Goal: Task Accomplishment & Management: Manage account settings

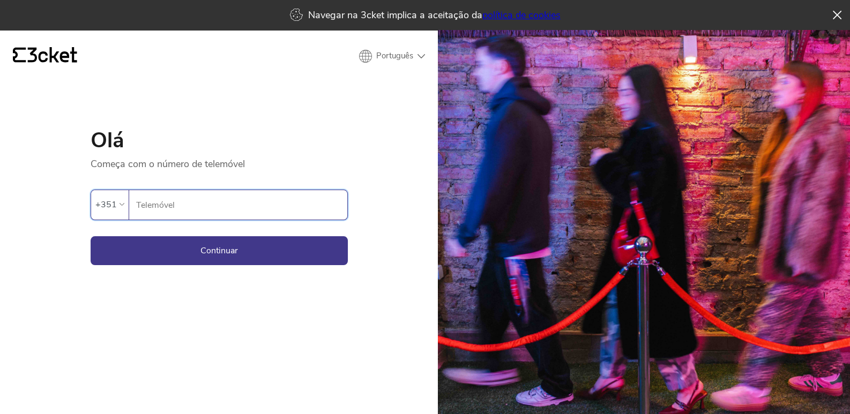
click at [193, 201] on input "Telemóvel" at bounding box center [242, 204] width 212 height 29
type input "935195426"
click at [200, 252] on button "Continuar" at bounding box center [219, 250] width 257 height 29
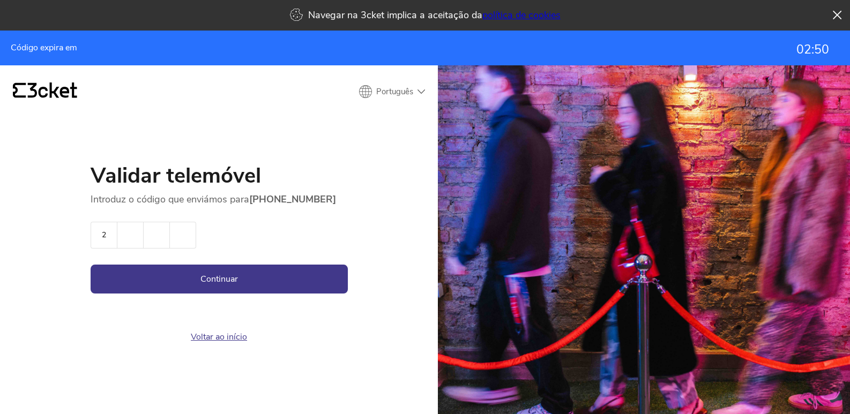
type input "2"
type input "9"
type input "3"
type input "4"
click at [91, 265] on button "Continuar" at bounding box center [219, 279] width 257 height 29
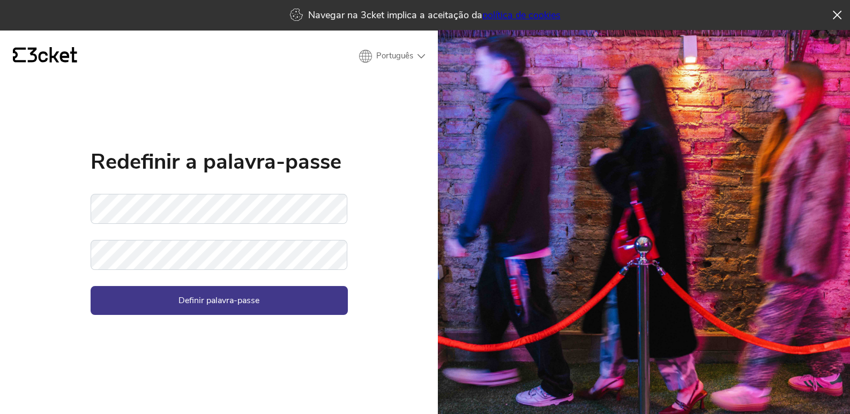
click at [209, 180] on div "Redefinir a palavra-passe" at bounding box center [219, 162] width 257 height 64
click at [91, 286] on button "Definir palavra-passe" at bounding box center [219, 300] width 257 height 29
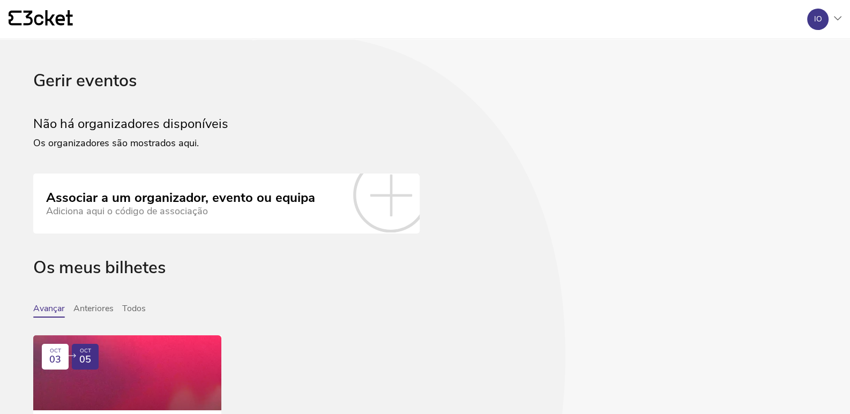
click at [834, 16] on icon at bounding box center [838, 18] width 8 height 4
click at [787, 51] on div "A minha conta" at bounding box center [790, 52] width 96 height 26
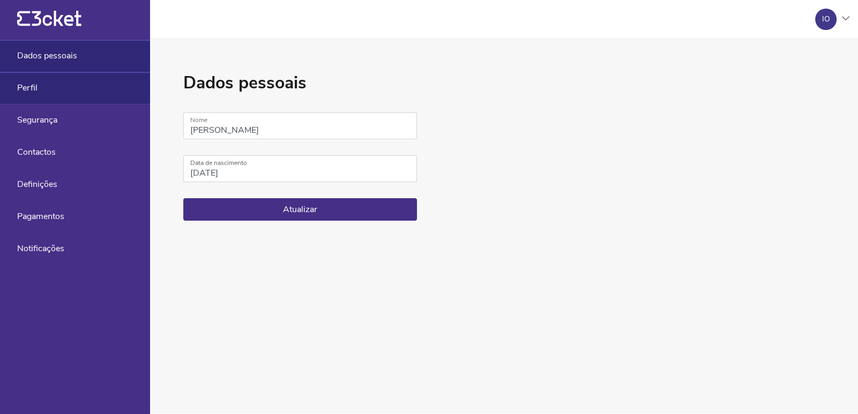
click at [23, 99] on div "Perfil" at bounding box center [75, 88] width 150 height 32
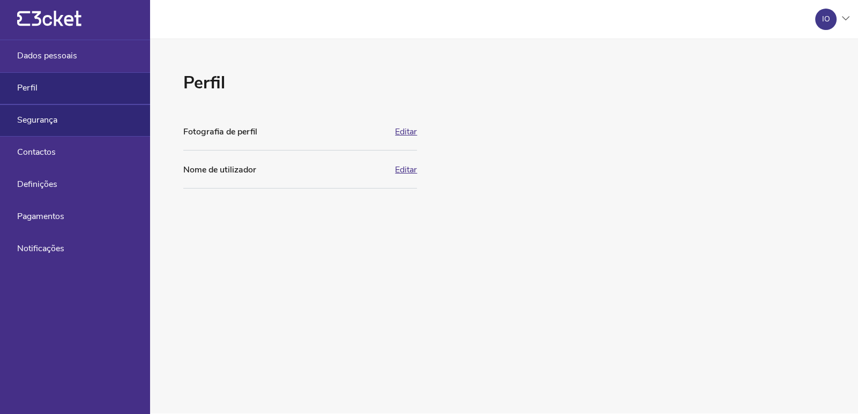
click at [33, 130] on div "Segurança" at bounding box center [75, 121] width 150 height 32
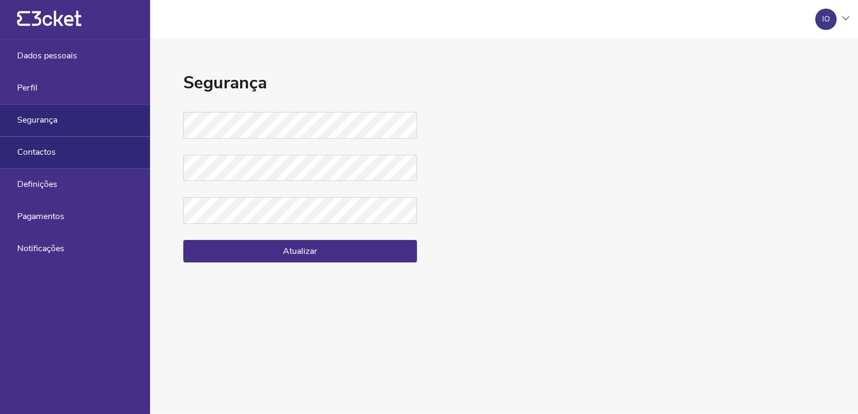
click at [35, 167] on div "Contactos" at bounding box center [75, 153] width 150 height 32
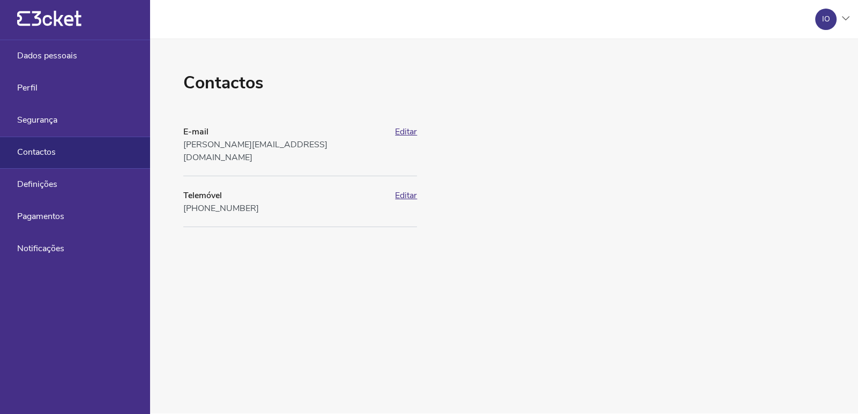
click at [405, 132] on button "Editar" at bounding box center [406, 132] width 22 height 10
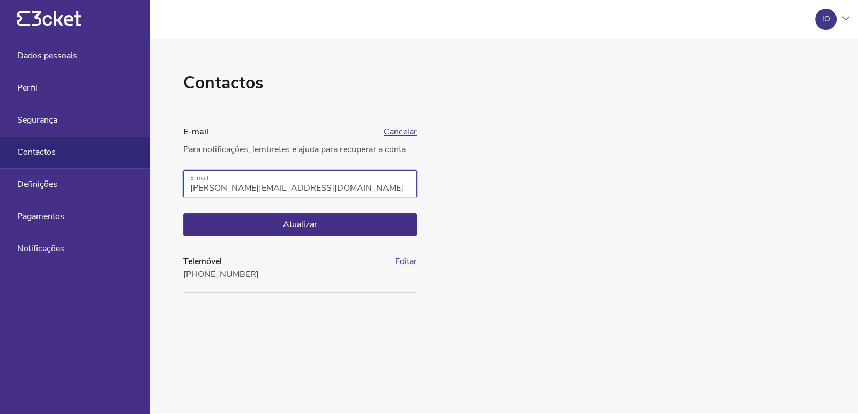
click at [212, 187] on input "ines.b.s.pliveira@gmail.com" at bounding box center [300, 183] width 234 height 27
type input "ines.b.s.oliveira@gmail.com"
click at [317, 227] on button "Atualizar" at bounding box center [300, 224] width 234 height 23
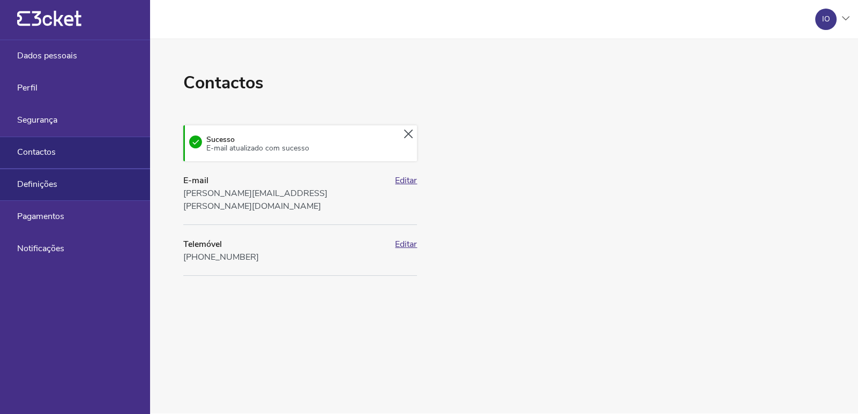
click at [93, 200] on div "Definições" at bounding box center [75, 185] width 150 height 32
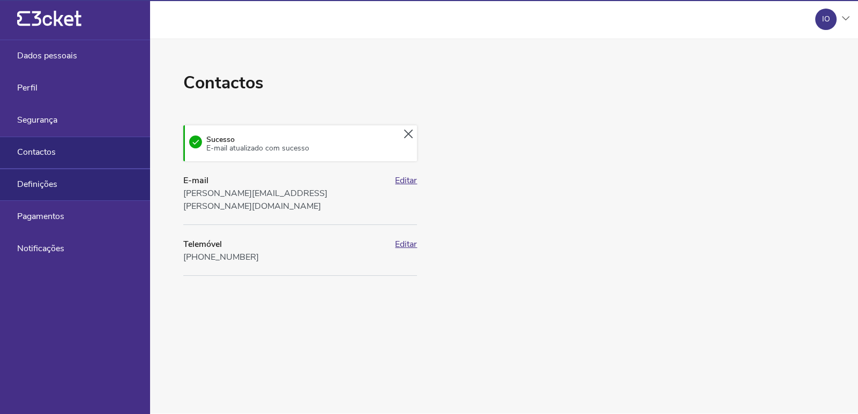
select select "pt_PT"
select select "Europe/Lisbon"
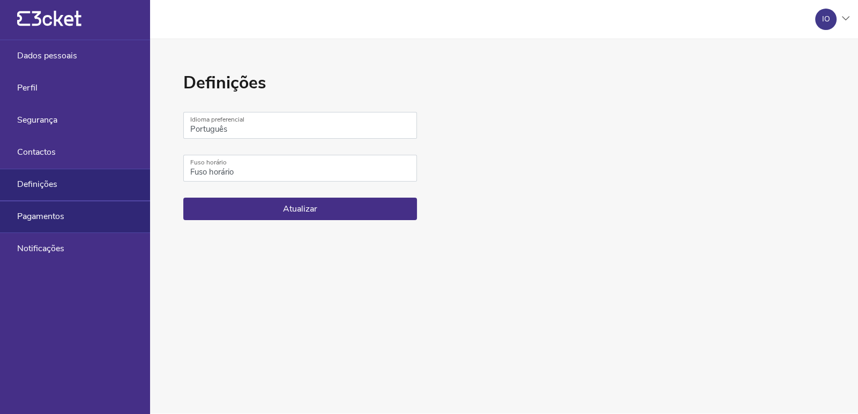
click at [44, 209] on div "Pagamentos" at bounding box center [75, 217] width 150 height 32
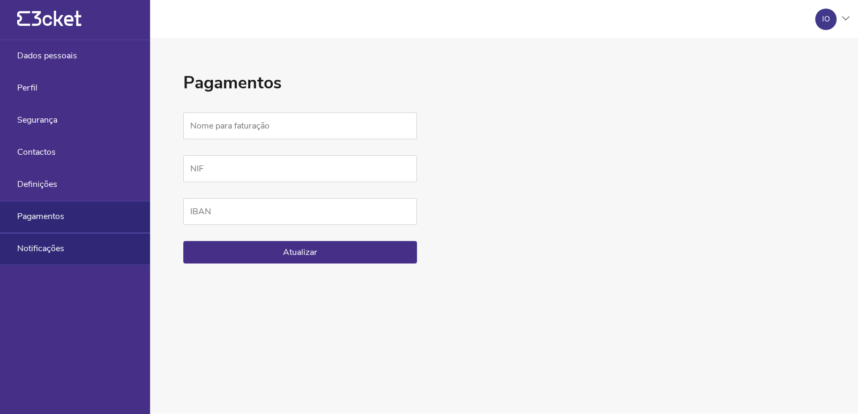
click at [58, 258] on div "Notificações" at bounding box center [75, 249] width 150 height 32
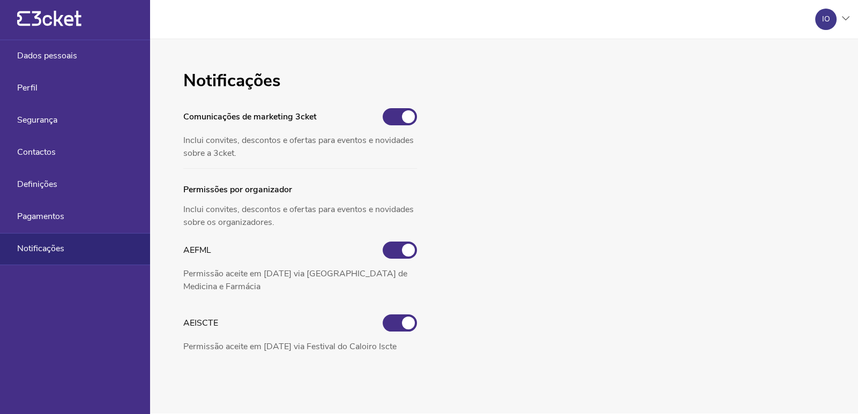
click at [60, 234] on div "Notificações" at bounding box center [75, 249] width 150 height 32
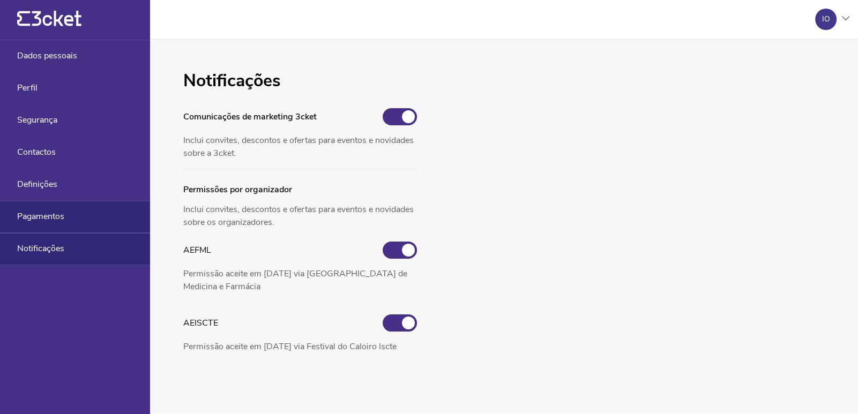
click at [66, 222] on div "Pagamentos" at bounding box center [75, 217] width 150 height 32
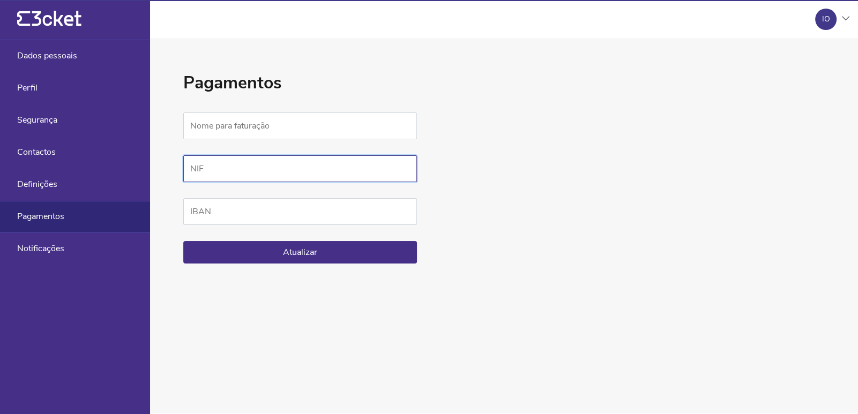
click at [232, 177] on input "NIF" at bounding box center [300, 168] width 234 height 27
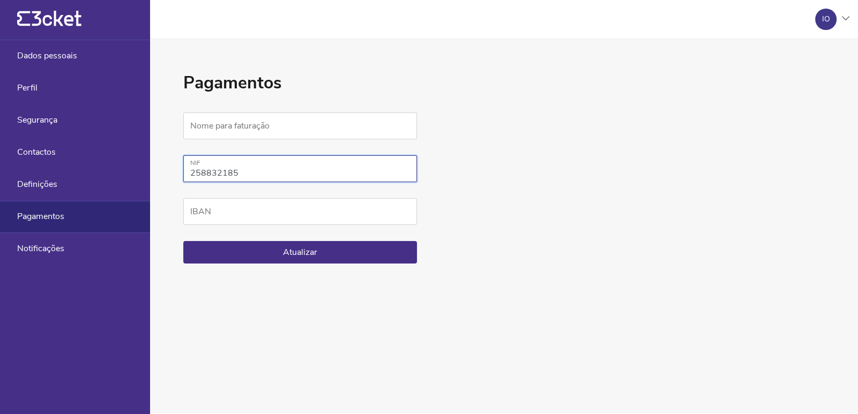
type input "258832185"
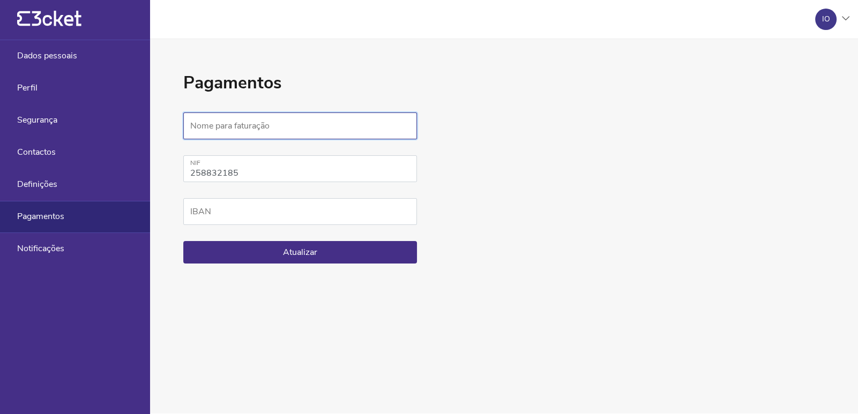
click at [209, 125] on input "Nome para faturação" at bounding box center [300, 126] width 234 height 27
type input "Inês Oliveira"
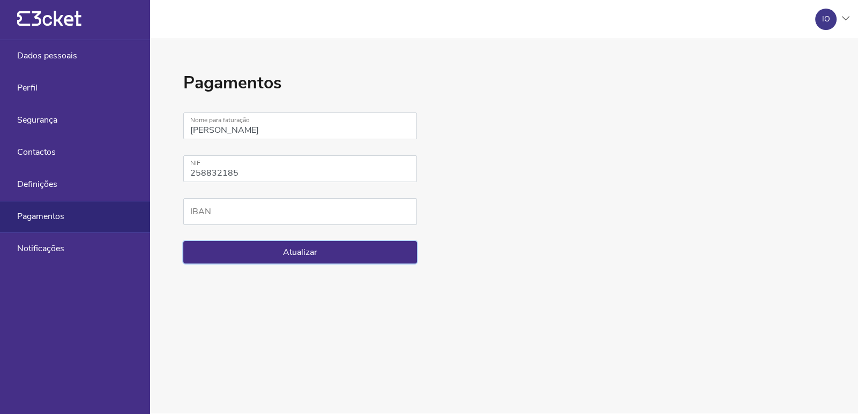
click at [248, 254] on button "Atualizar" at bounding box center [300, 252] width 234 height 23
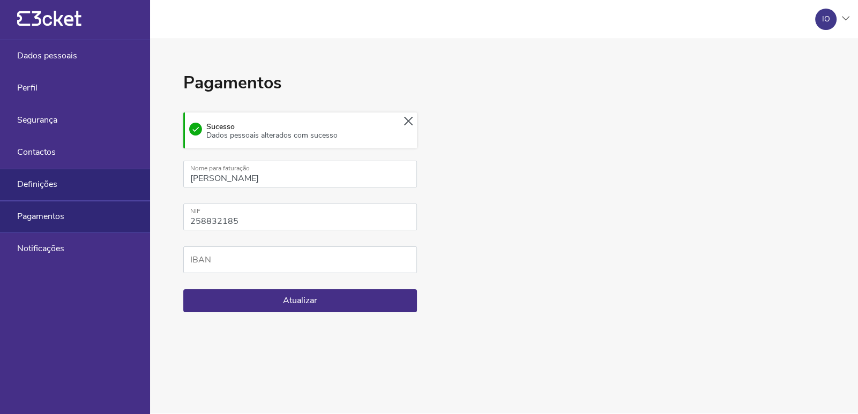
drag, startPoint x: 43, startPoint y: 178, endPoint x: 34, endPoint y: 178, distance: 8.6
click at [42, 178] on div "Definições" at bounding box center [75, 185] width 150 height 32
select select "pt_PT"
select select "Europe/Lisbon"
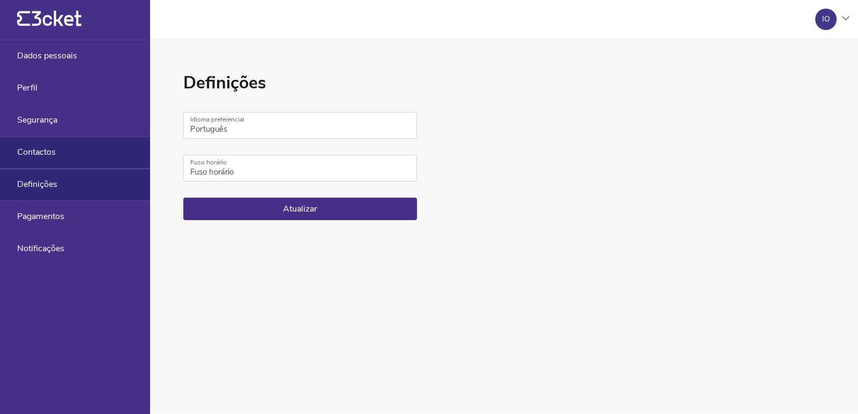
click at [31, 149] on span "Contactos" at bounding box center [36, 152] width 39 height 10
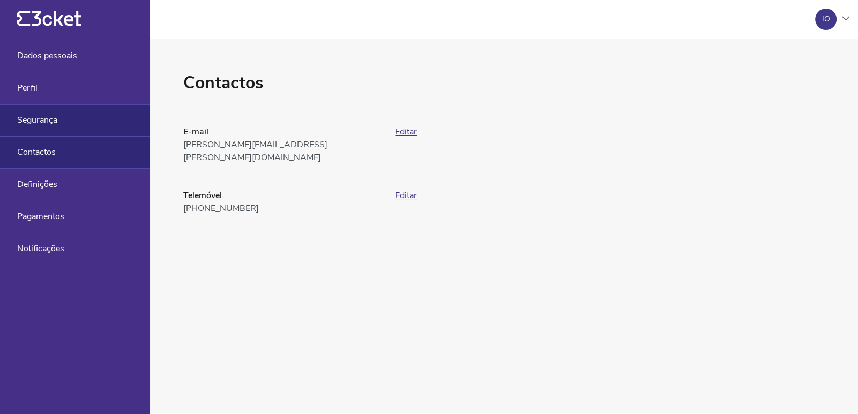
click at [46, 126] on div "Segurança" at bounding box center [75, 121] width 150 height 32
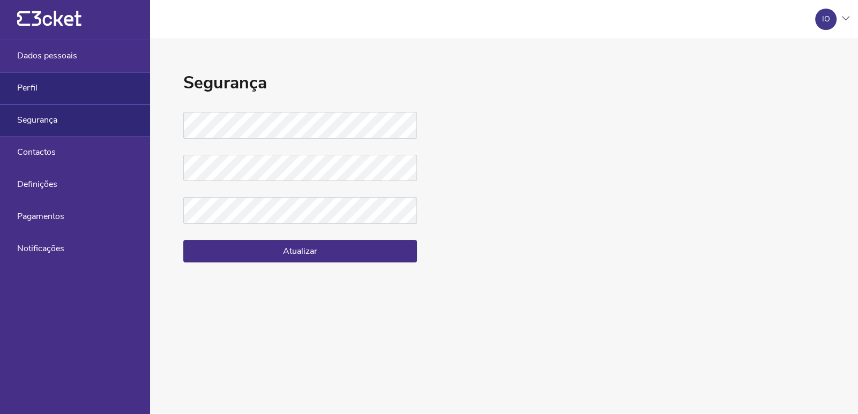
click at [46, 95] on div "Perfil" at bounding box center [75, 88] width 150 height 32
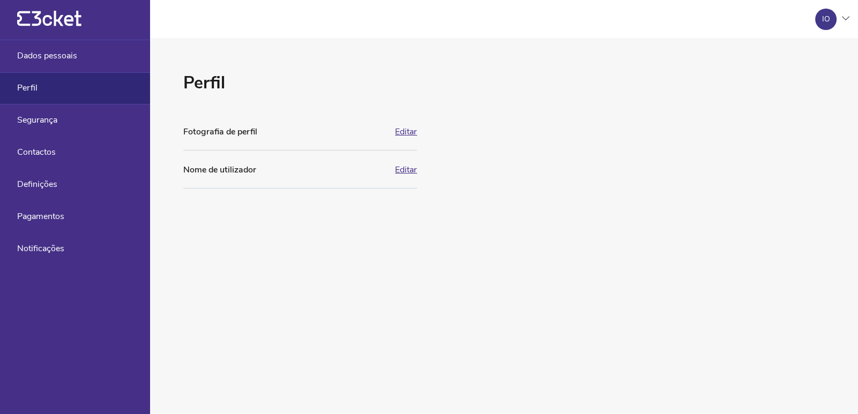
click at [412, 168] on button "Editar" at bounding box center [406, 170] width 22 height 10
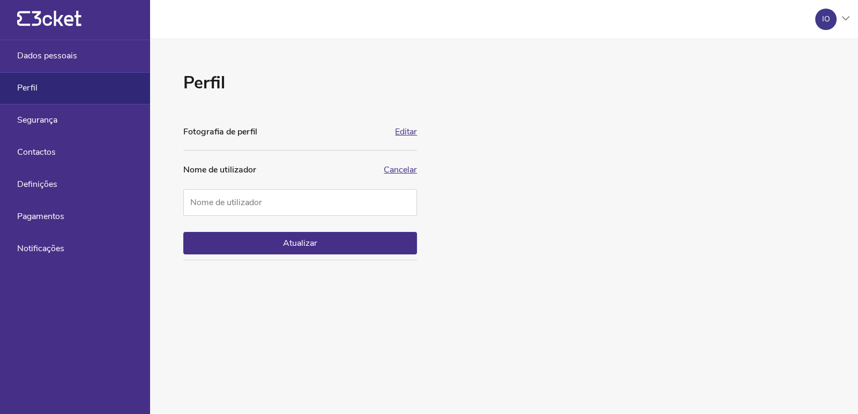
click at [817, 24] on div "IO" at bounding box center [825, 19] width 21 height 21
click at [807, 53] on div "A minha conta" at bounding box center [798, 52] width 96 height 26
